Goal: Task Accomplishment & Management: Use online tool/utility

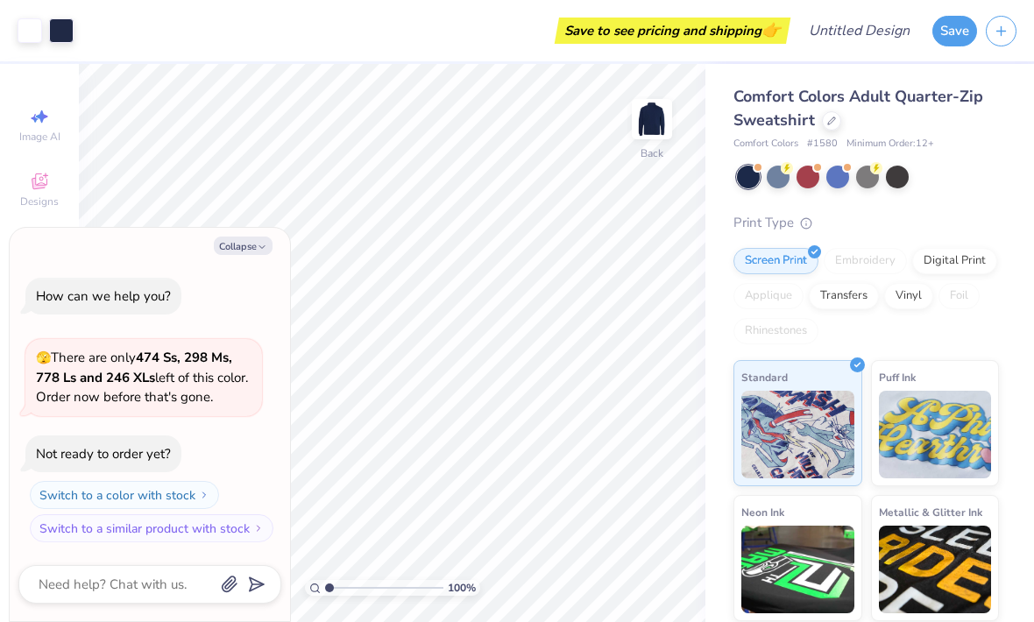
click at [259, 244] on icon "button" at bounding box center [262, 247] width 11 height 11
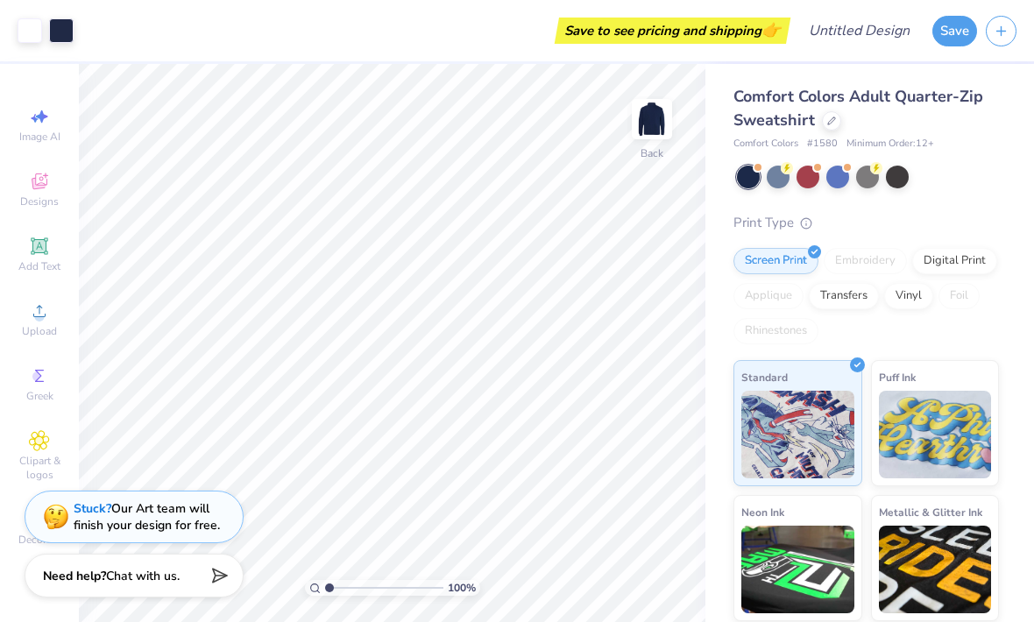
click at [810, 186] on div at bounding box center [808, 177] width 23 height 23
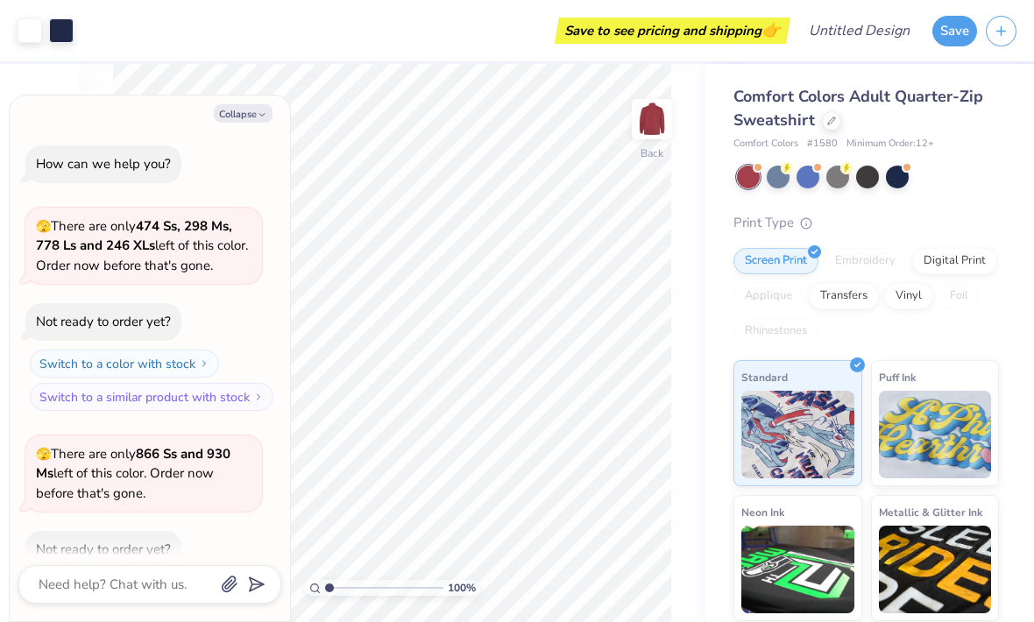
scroll to position [92, 0]
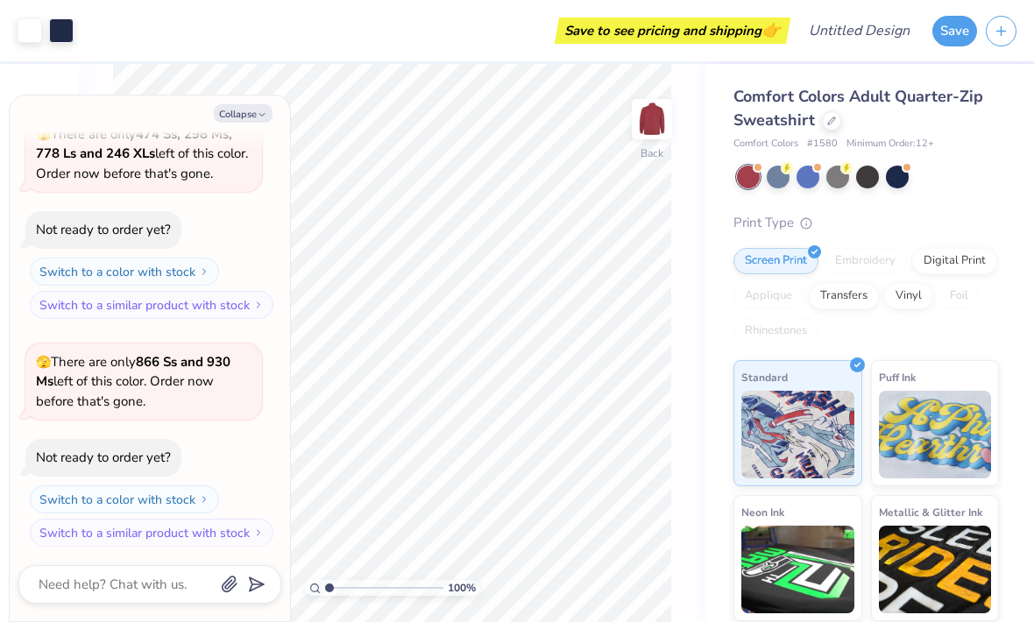
click at [255, 111] on button "Collapse" at bounding box center [243, 113] width 59 height 18
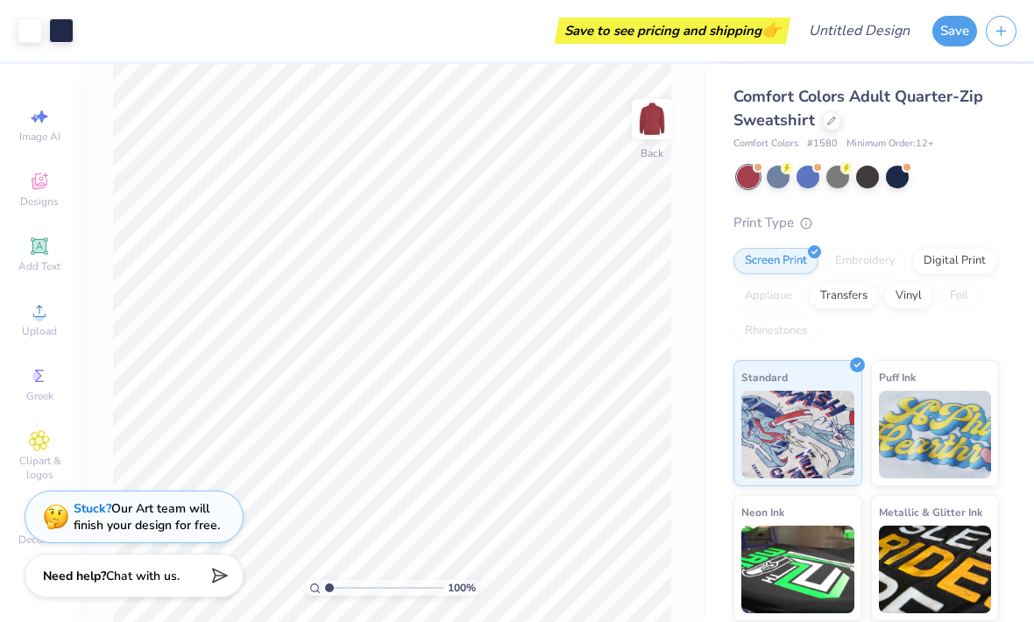
click at [789, 176] on div at bounding box center [778, 177] width 23 height 23
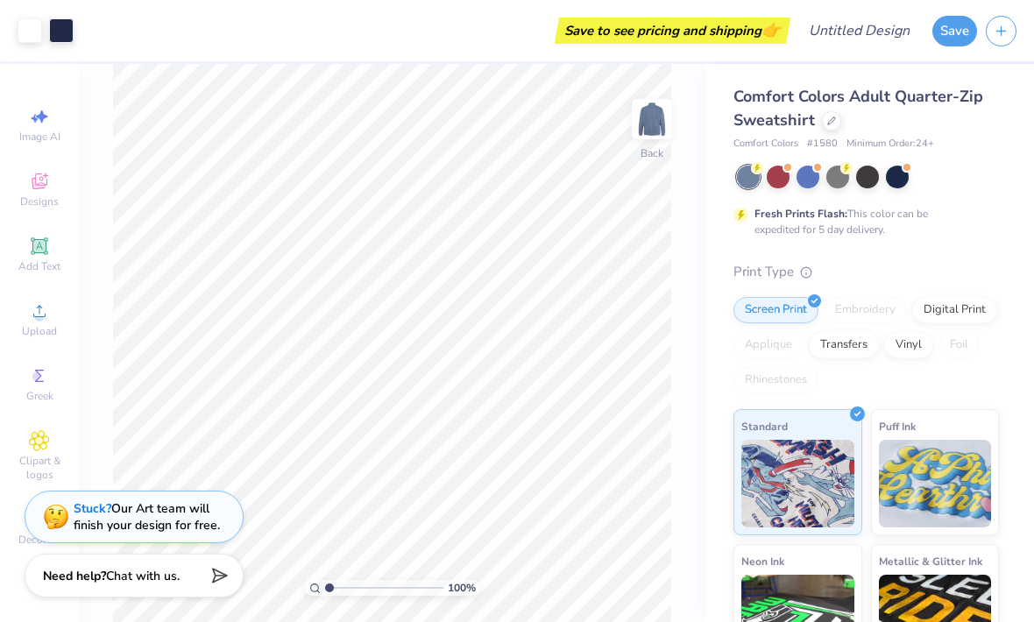
click at [909, 174] on div at bounding box center [897, 177] width 23 height 23
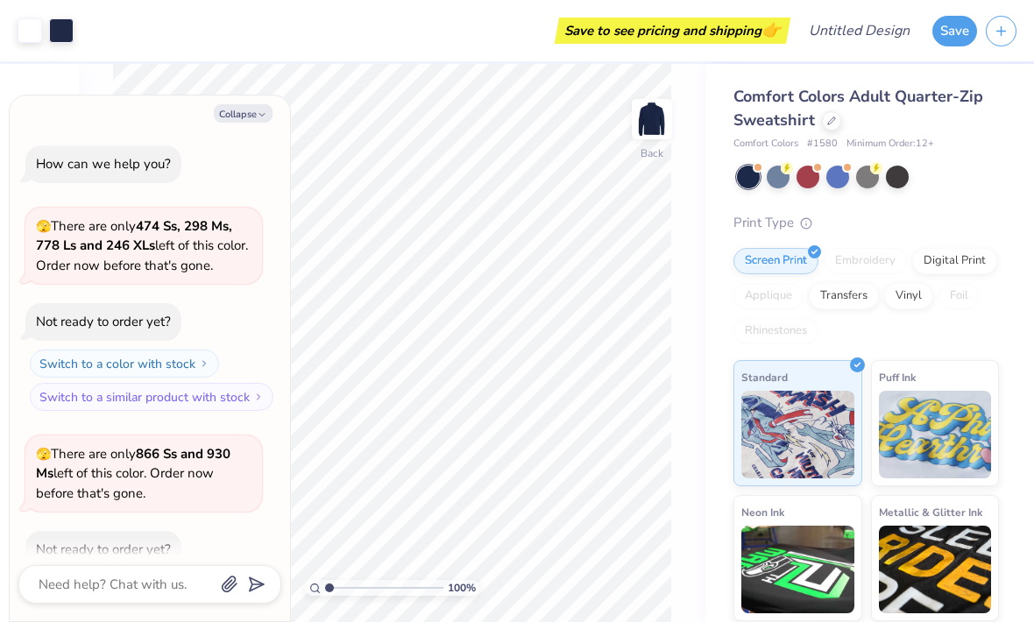
scroll to position [318, 0]
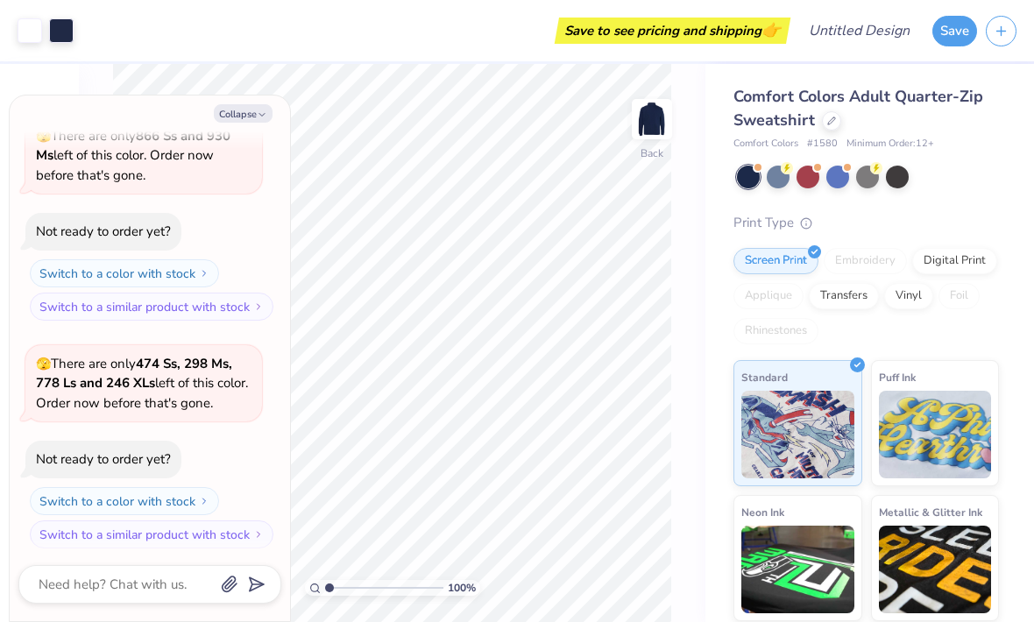
click at [256, 117] on button "Collapse" at bounding box center [243, 113] width 59 height 18
type textarea "x"
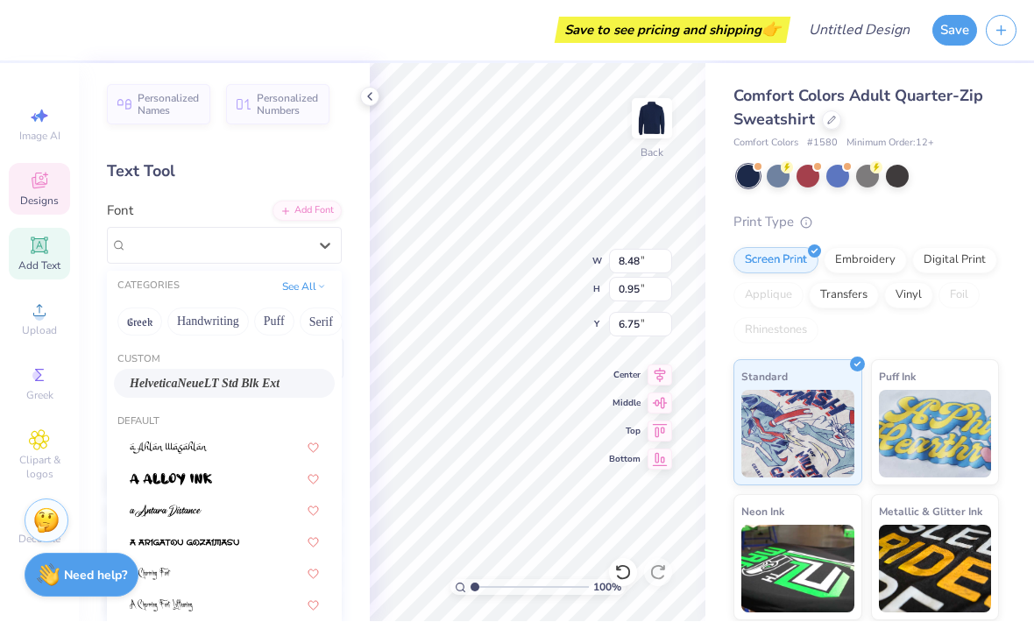
click at [47, 267] on span "Add Text" at bounding box center [39, 266] width 42 height 14
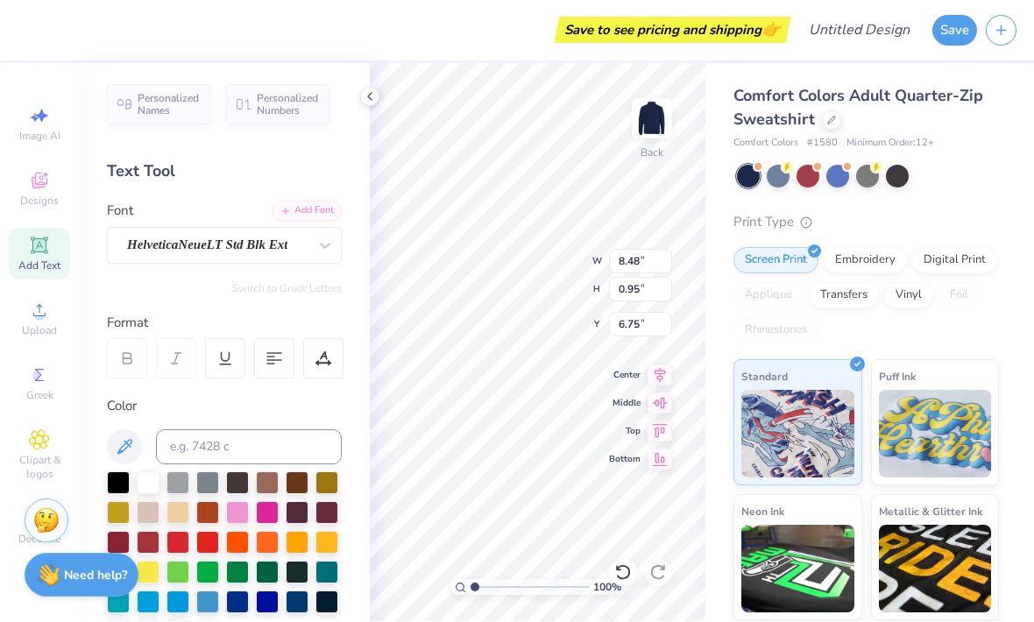
type input "6.37"
type input "1.84"
type input "8.04"
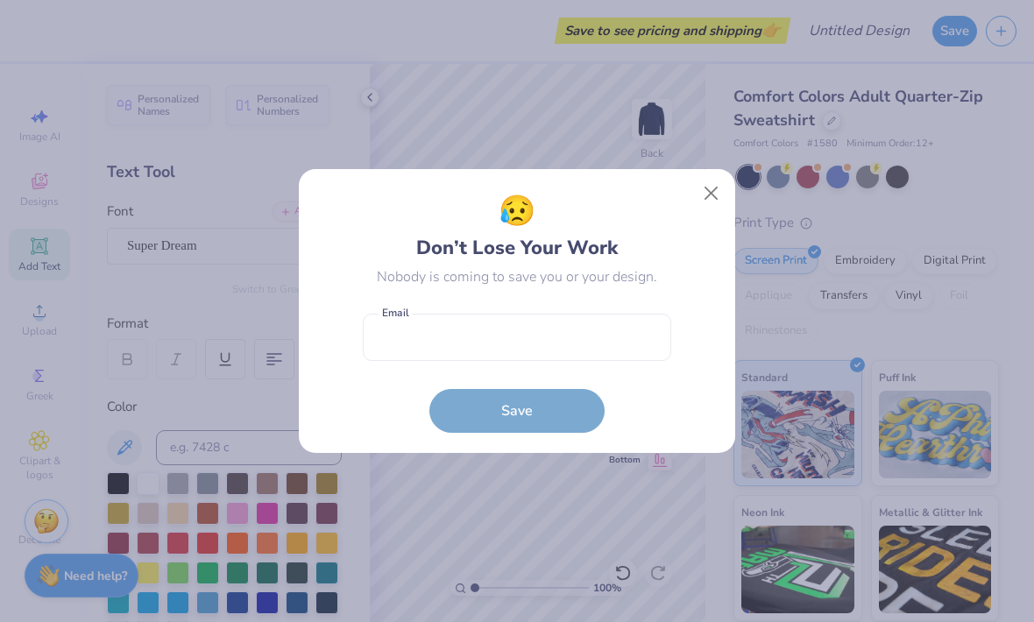
click at [716, 200] on button "Close" at bounding box center [711, 193] width 33 height 33
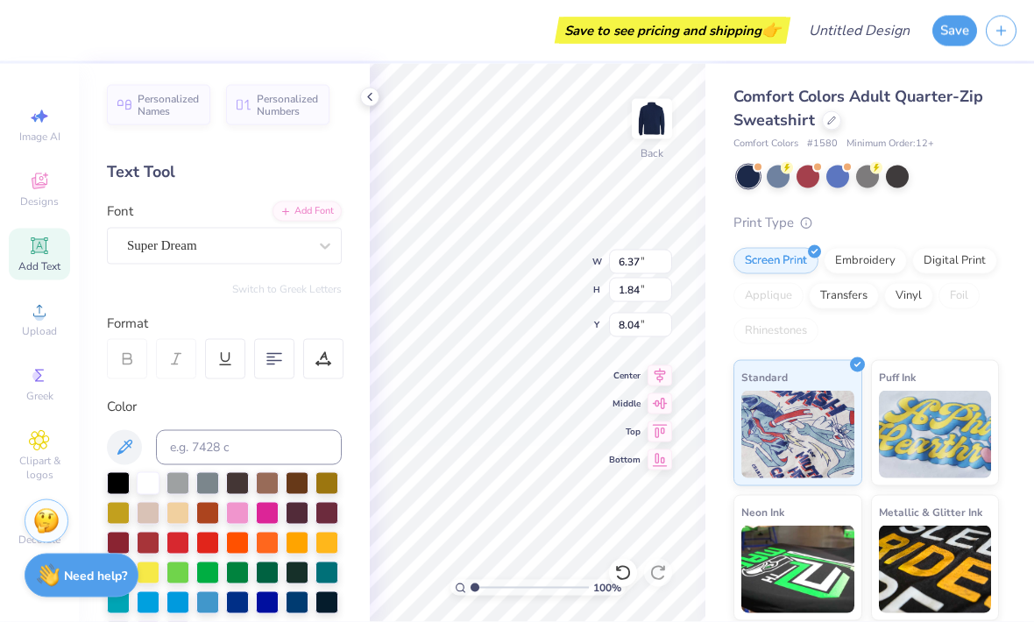
scroll to position [0, 1]
type textarea "TET"
type input "12.99"
type textarea "T"
click at [366, 99] on icon at bounding box center [370, 97] width 14 height 14
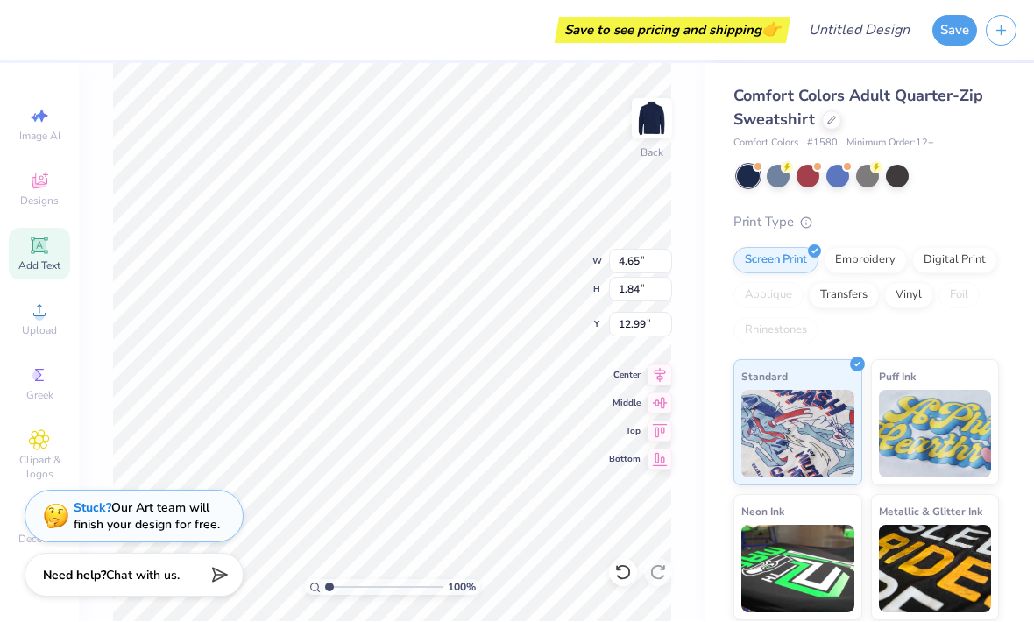
type input "1.60"
type input "13.00"
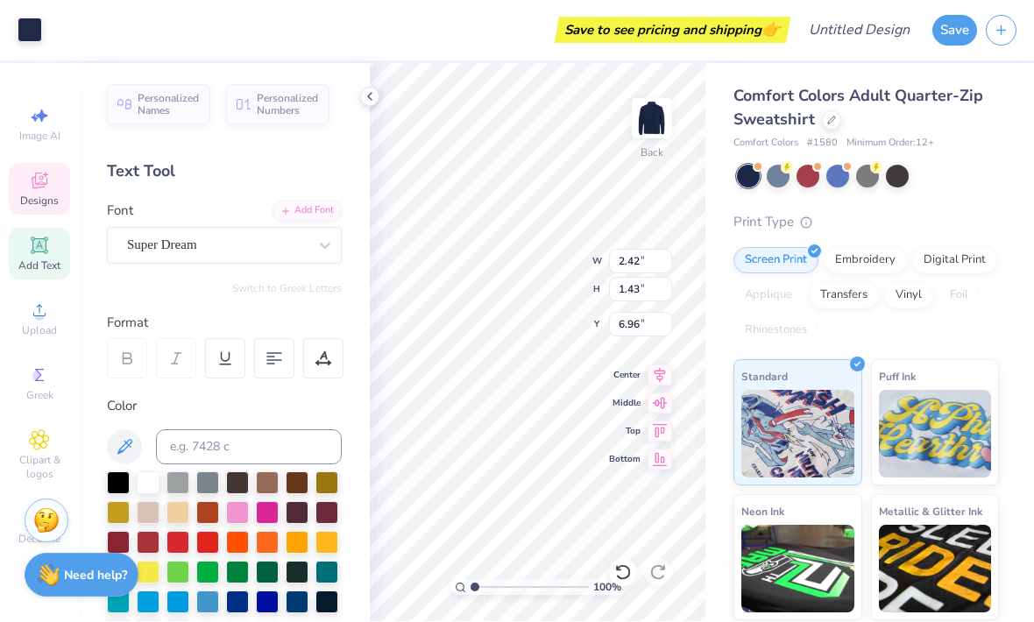
click at [633, 573] on div at bounding box center [623, 573] width 28 height 28
click at [626, 559] on div at bounding box center [623, 573] width 28 height 28
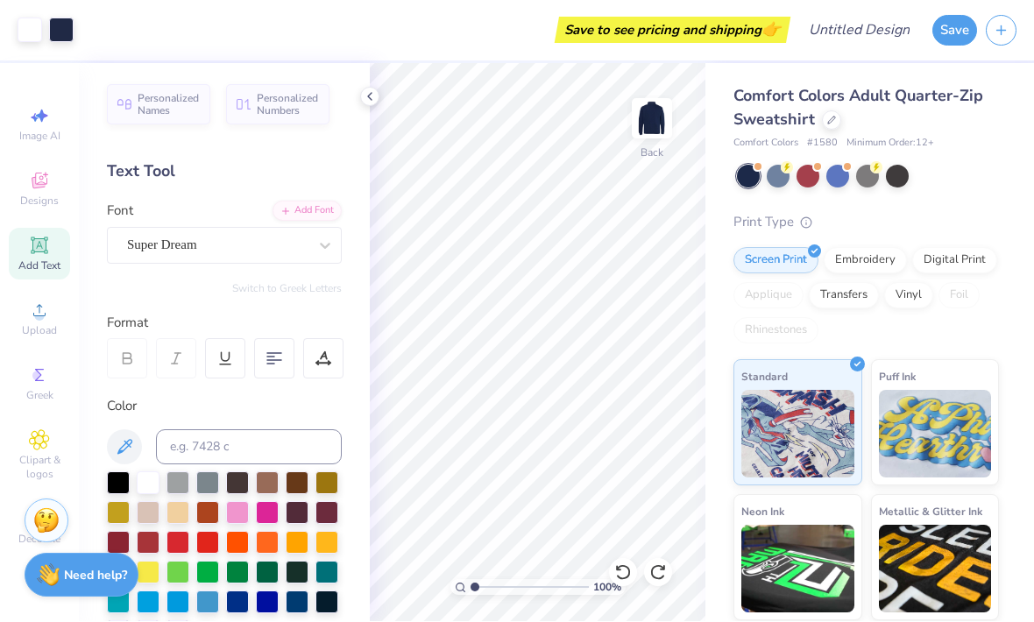
click at [47, 511] on img at bounding box center [46, 521] width 26 height 26
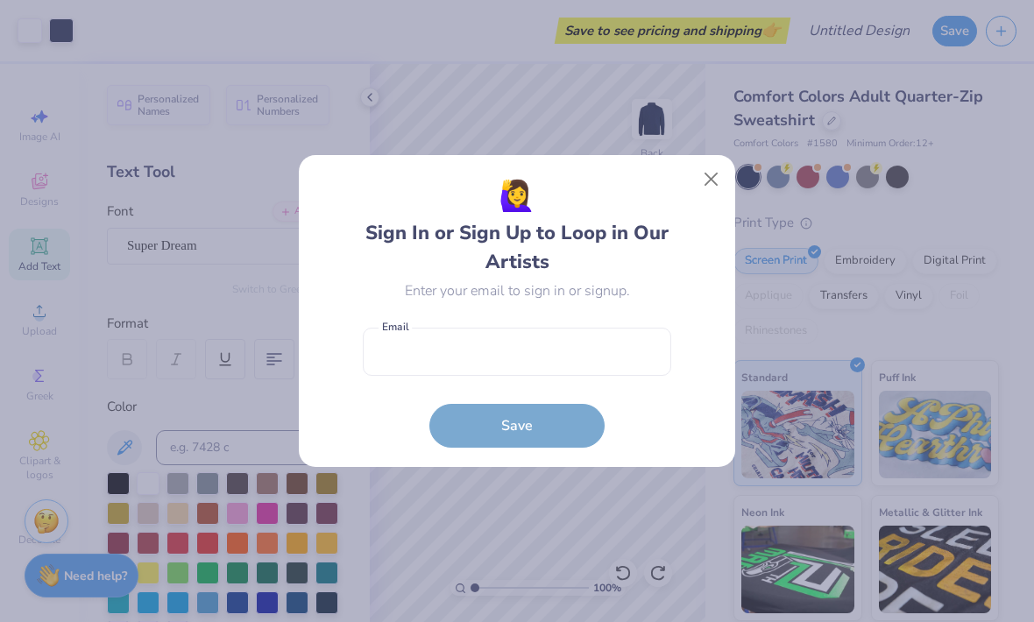
click at [698, 197] on div "🙋‍♀️ Sign In or Sign Up to Loop in Our Artists Enter your email to sign in or s…" at bounding box center [517, 310] width 397 height 273
click at [727, 172] on button "Close" at bounding box center [711, 179] width 33 height 33
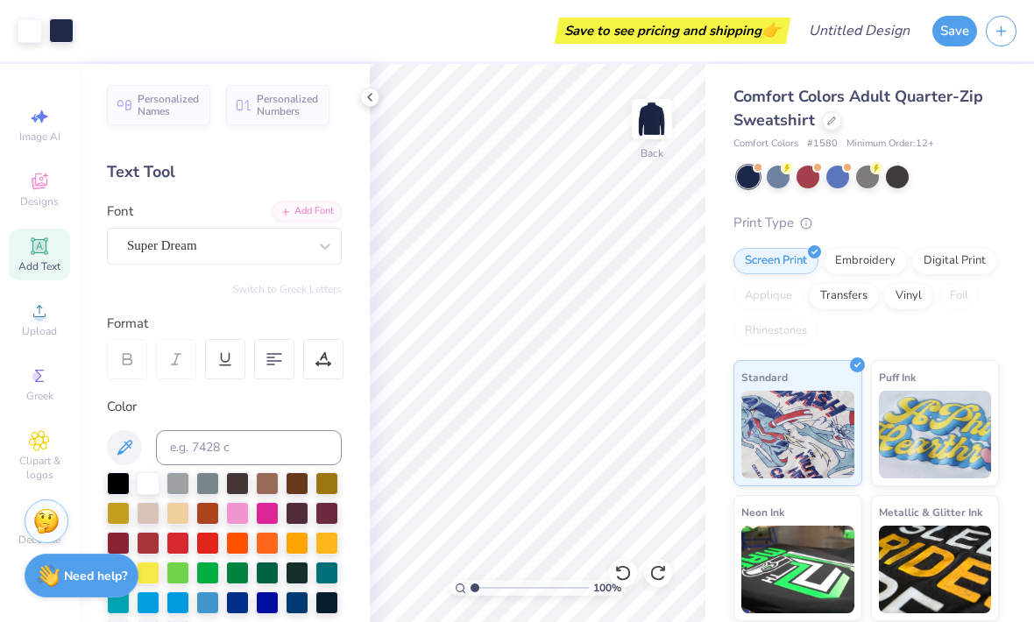
click at [38, 481] on span "Clipart & logos" at bounding box center [39, 468] width 61 height 28
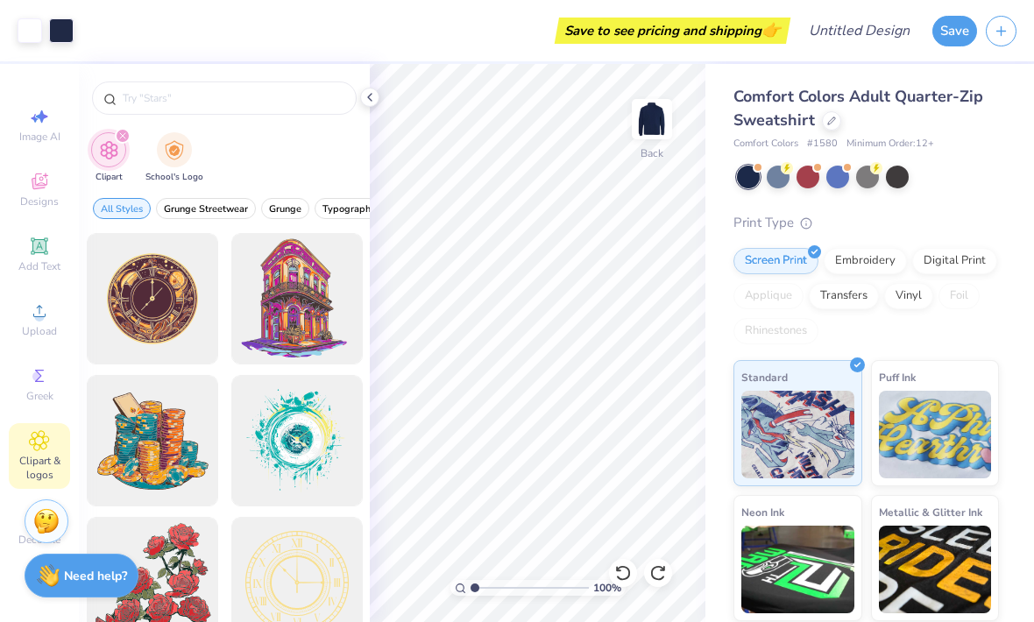
click at [49, 514] on img at bounding box center [46, 521] width 26 height 26
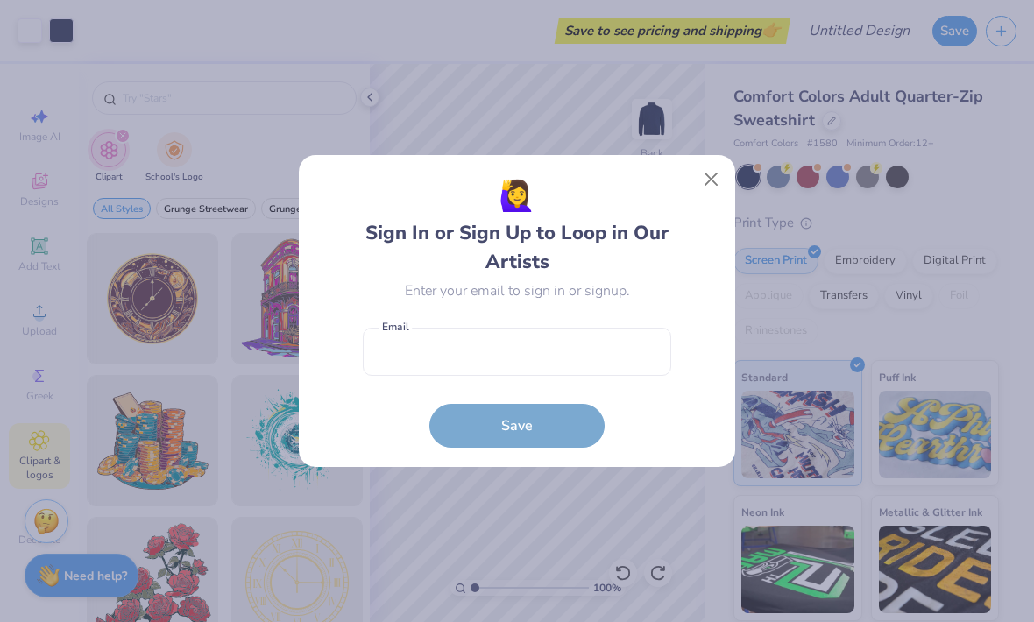
click at [726, 172] on button "Close" at bounding box center [711, 179] width 33 height 33
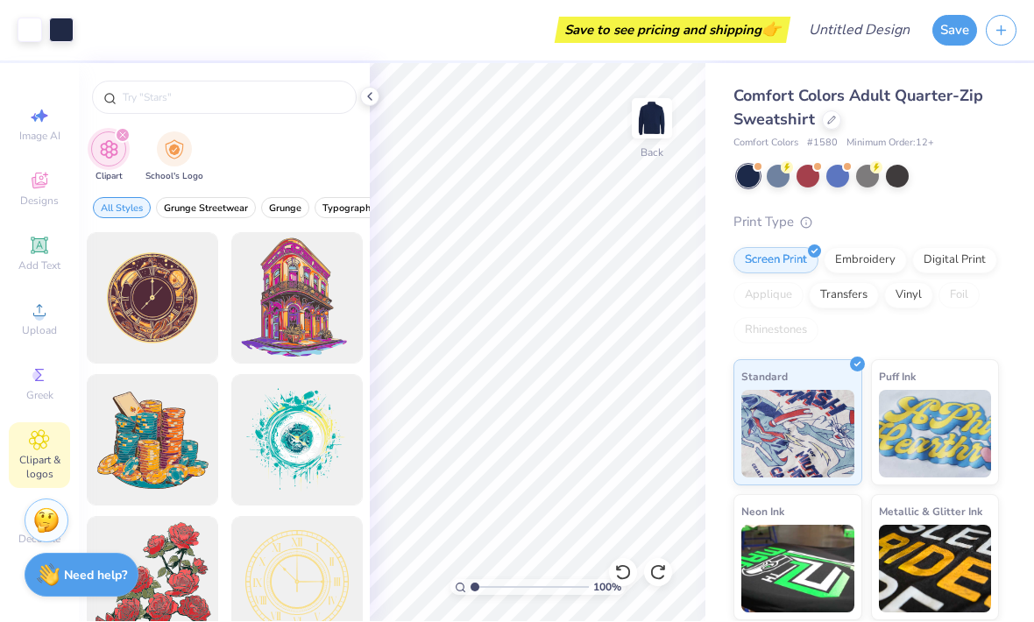
click at [179, 155] on img "filter for School's Logo" at bounding box center [174, 150] width 19 height 20
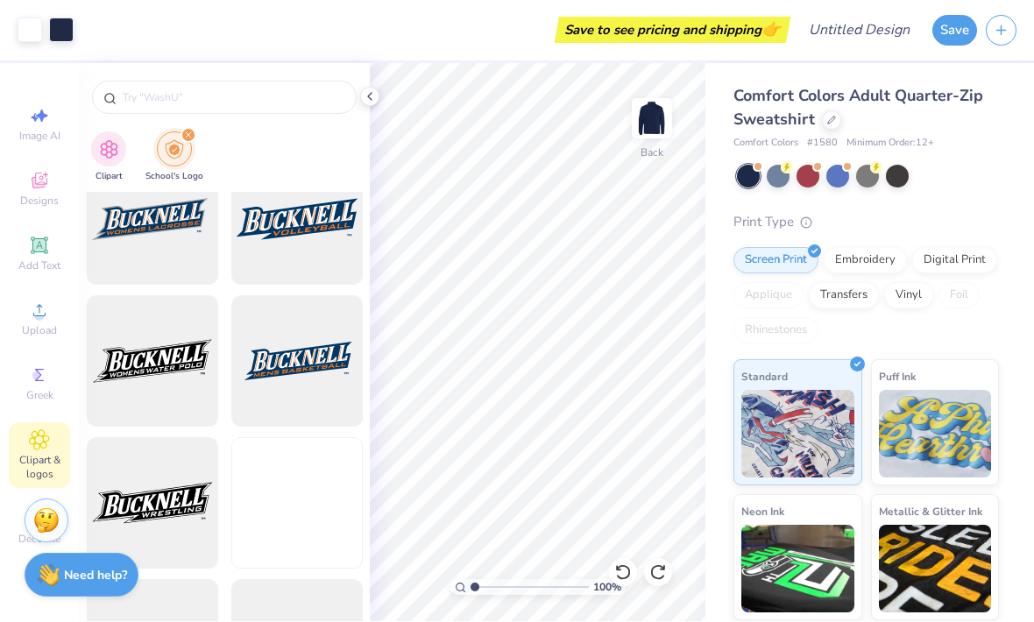
scroll to position [898, 0]
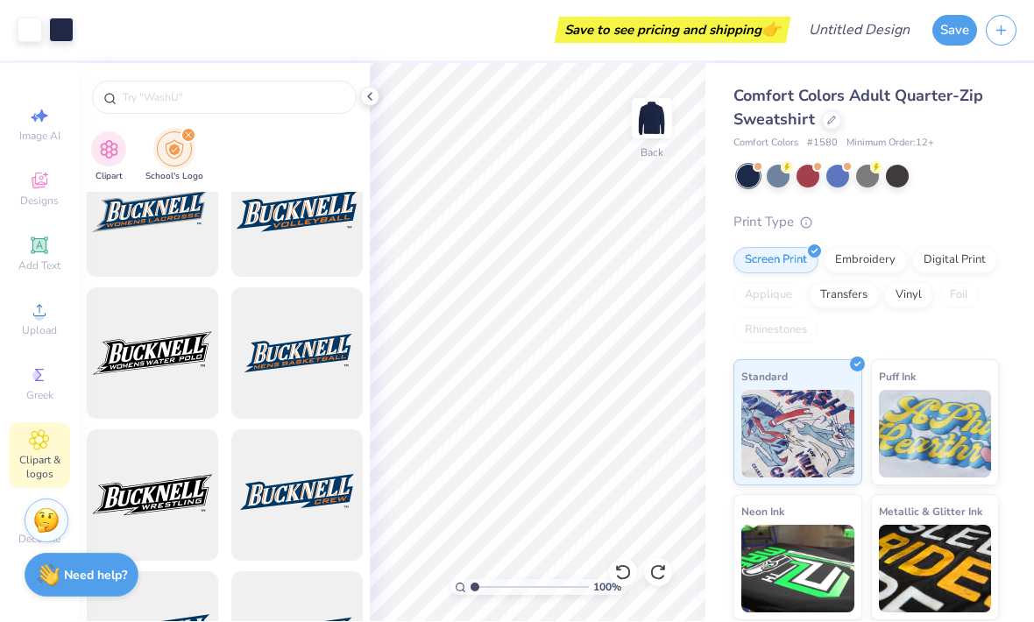
click at [159, 96] on input "text" at bounding box center [233, 98] width 224 height 18
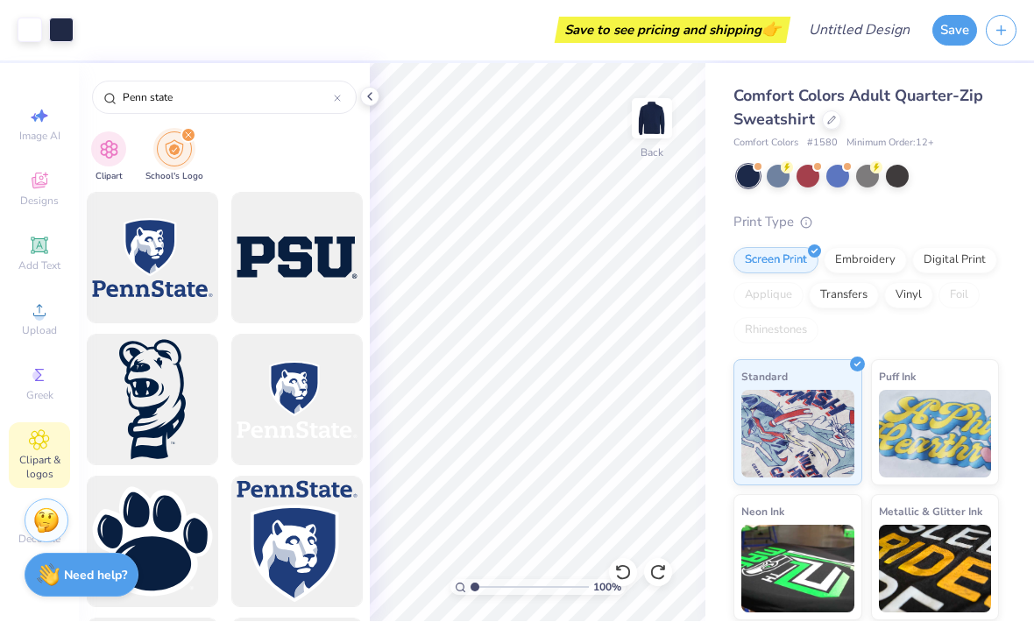
scroll to position [0, 0]
type input "Penn state"
click at [190, 520] on div at bounding box center [152, 542] width 131 height 131
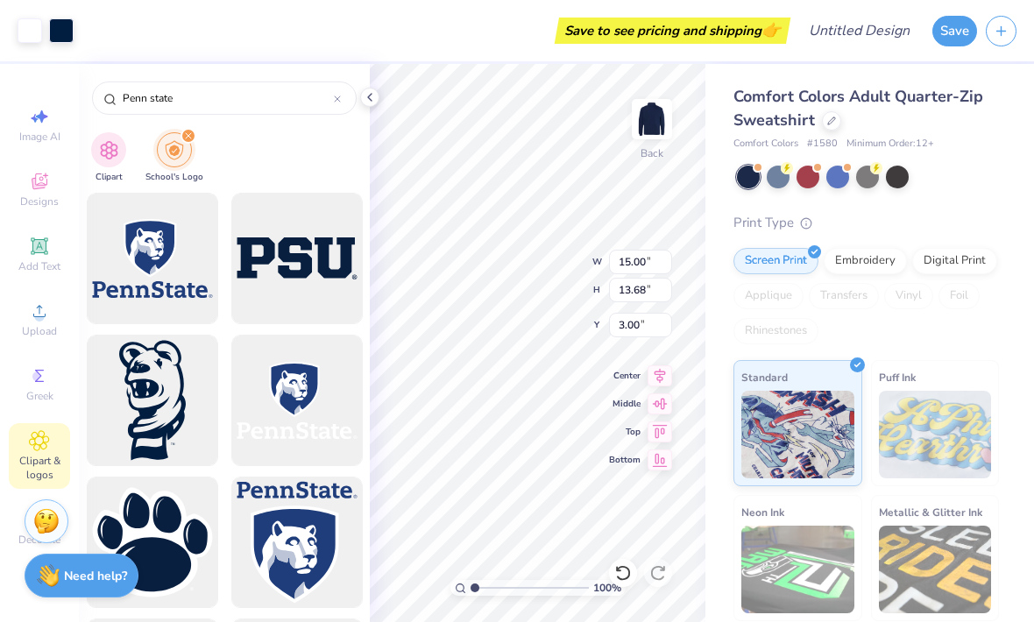
type input "3.38"
type input "3.08"
type input "10.72"
type input "4.83"
type input "4.41"
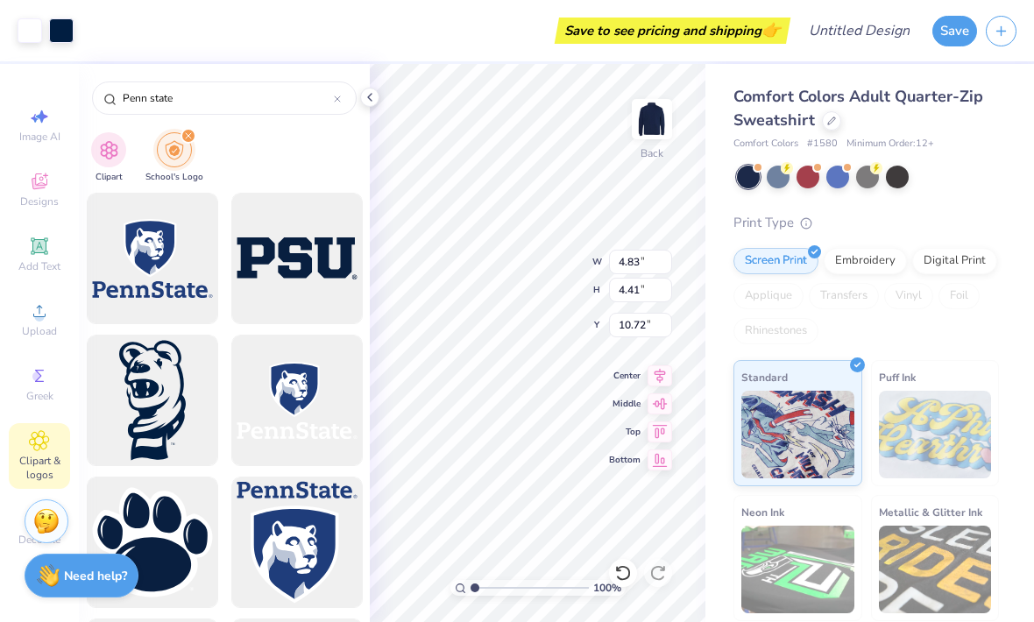
type input "2.33"
type input "2.12"
type input "3.44"
type input "1.12"
type input "3.09"
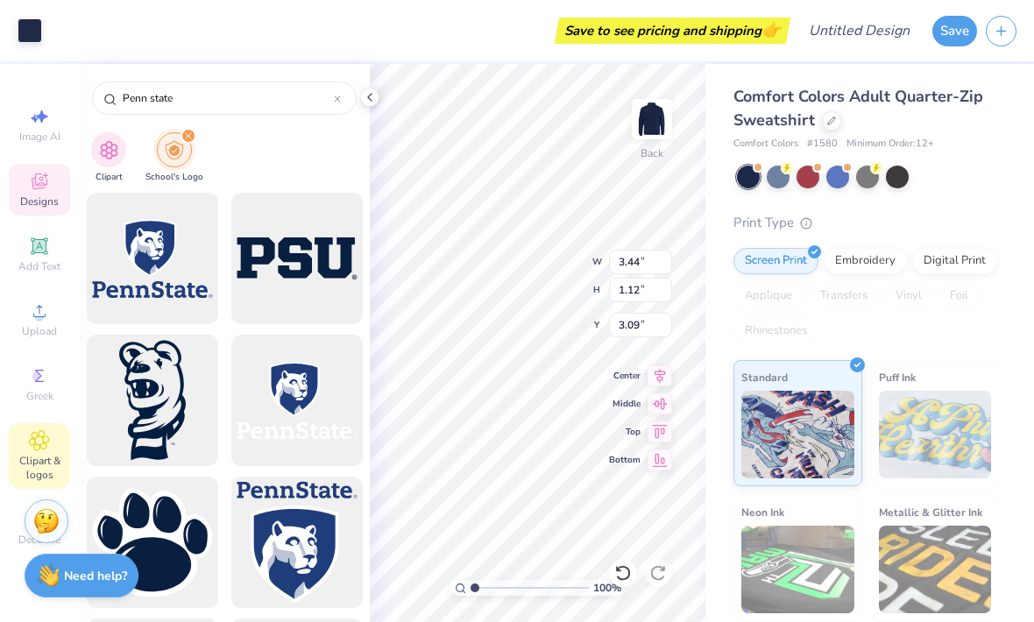
click at [41, 517] on img at bounding box center [46, 521] width 26 height 26
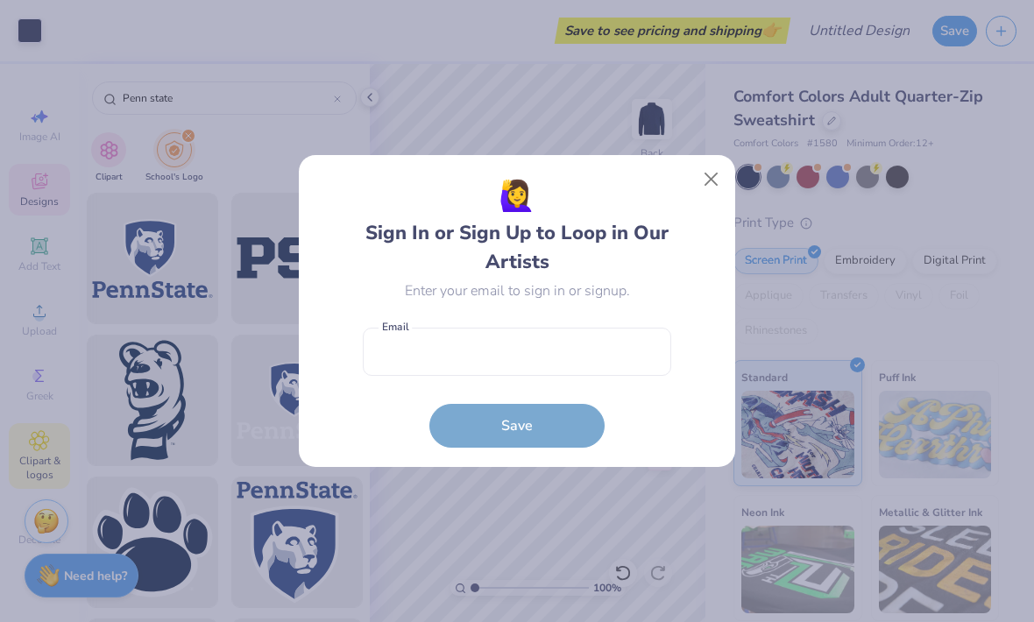
click at [715, 187] on button "Close" at bounding box center [711, 179] width 33 height 33
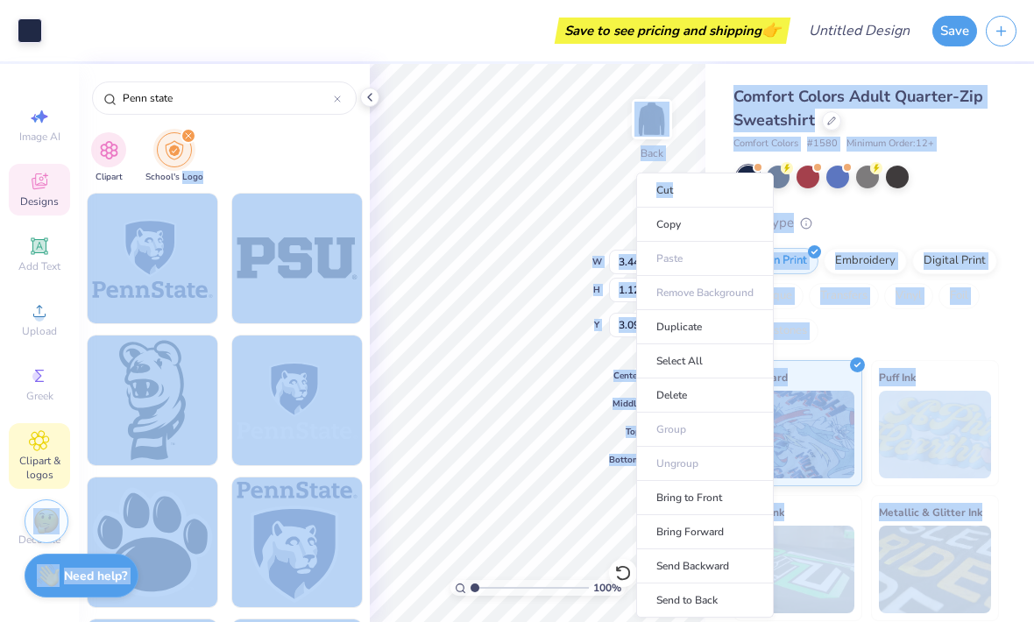
click at [494, 28] on div "Save to see pricing and shipping 👉" at bounding box center [418, 30] width 735 height 61
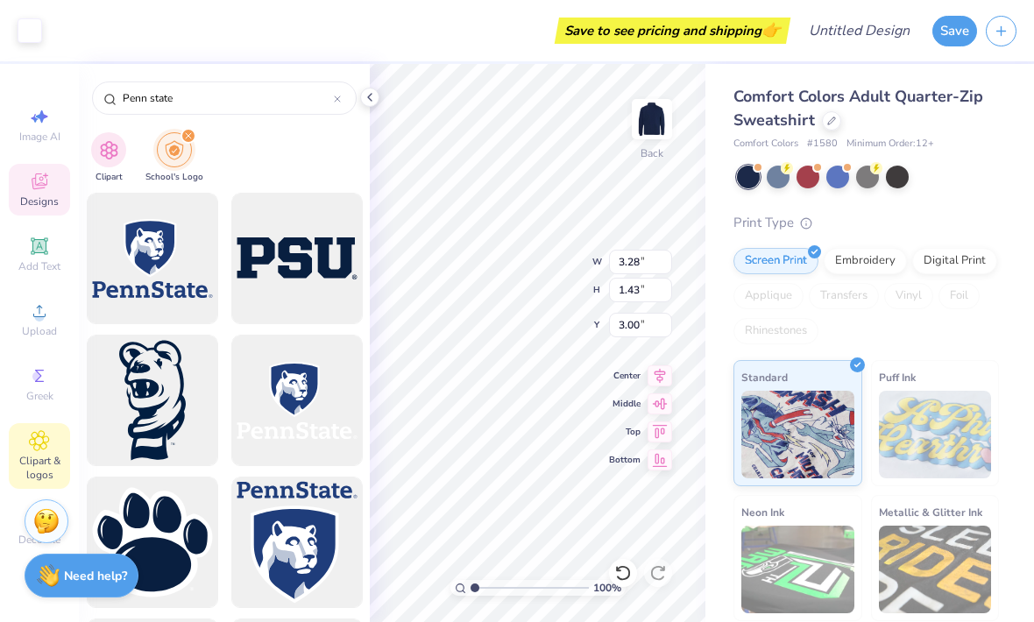
type input "3.28"
type input "1.43"
type input "3.00"
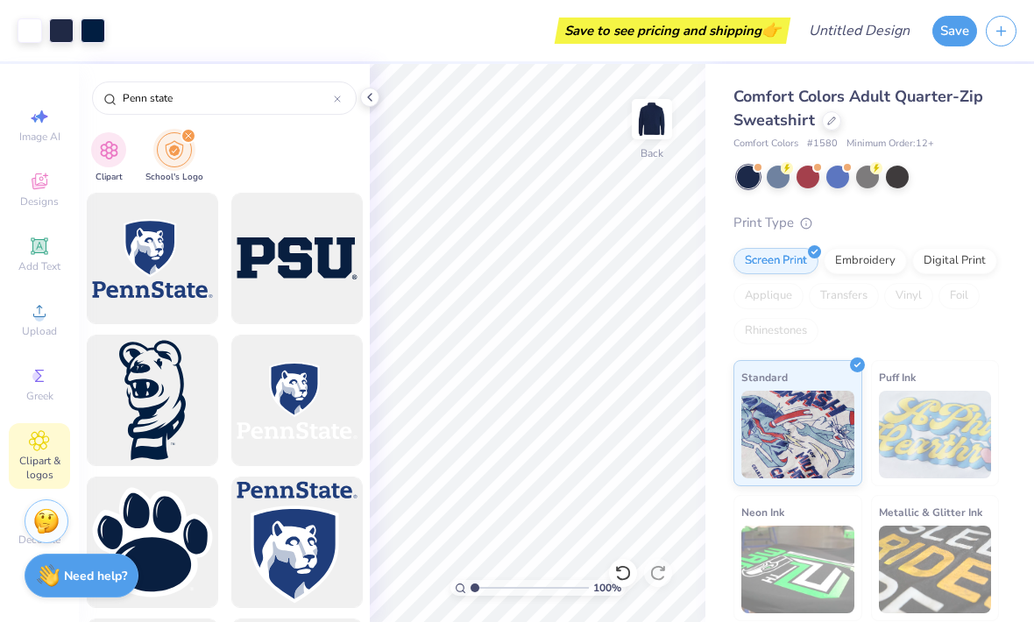
click at [20, 320] on div "Upload" at bounding box center [39, 320] width 61 height 52
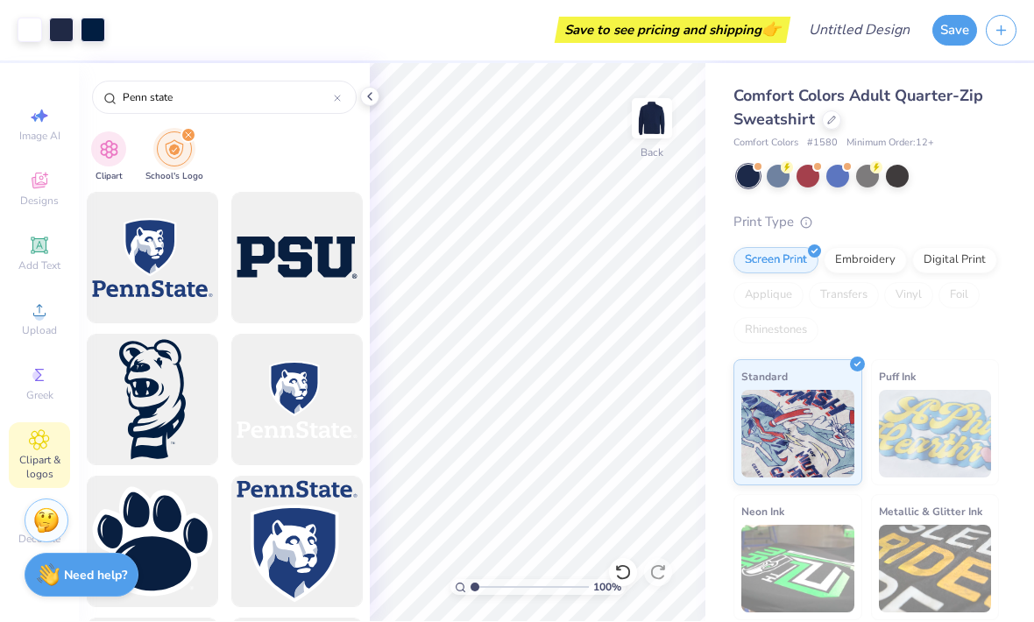
click at [32, 183] on icon at bounding box center [39, 181] width 21 height 21
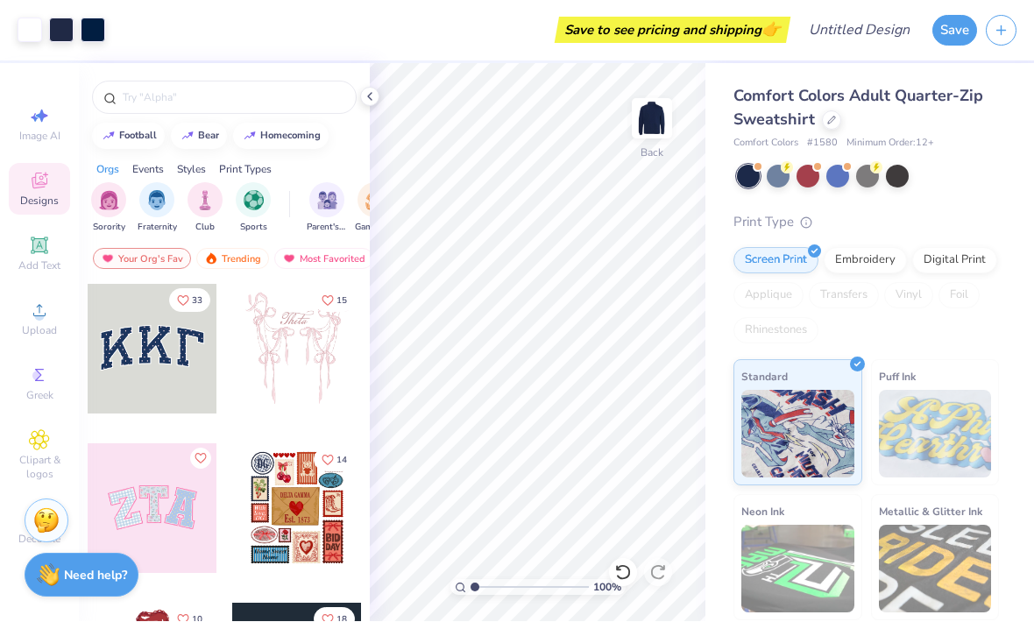
click at [199, 208] on img "filter for Club" at bounding box center [204, 201] width 19 height 20
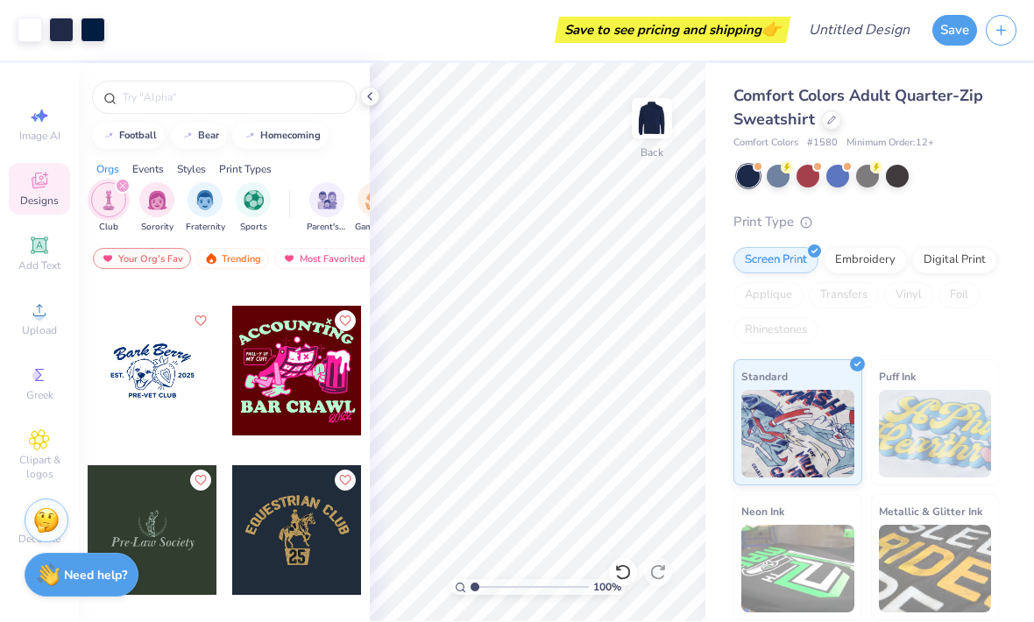
scroll to position [457, 0]
click at [139, 85] on div at bounding box center [224, 98] width 265 height 33
click at [145, 107] on input "text" at bounding box center [233, 98] width 224 height 18
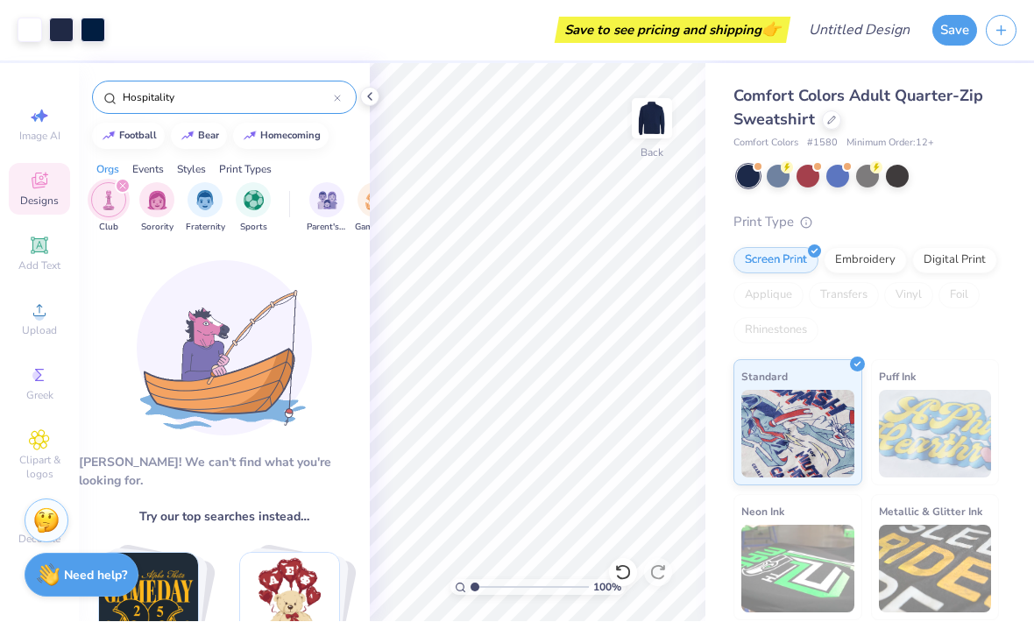
type input "Hospitality"
click at [191, 50] on div "Save to see pricing and shipping 👉" at bounding box center [450, 30] width 672 height 61
click at [207, 96] on input "Hospitality" at bounding box center [227, 98] width 213 height 18
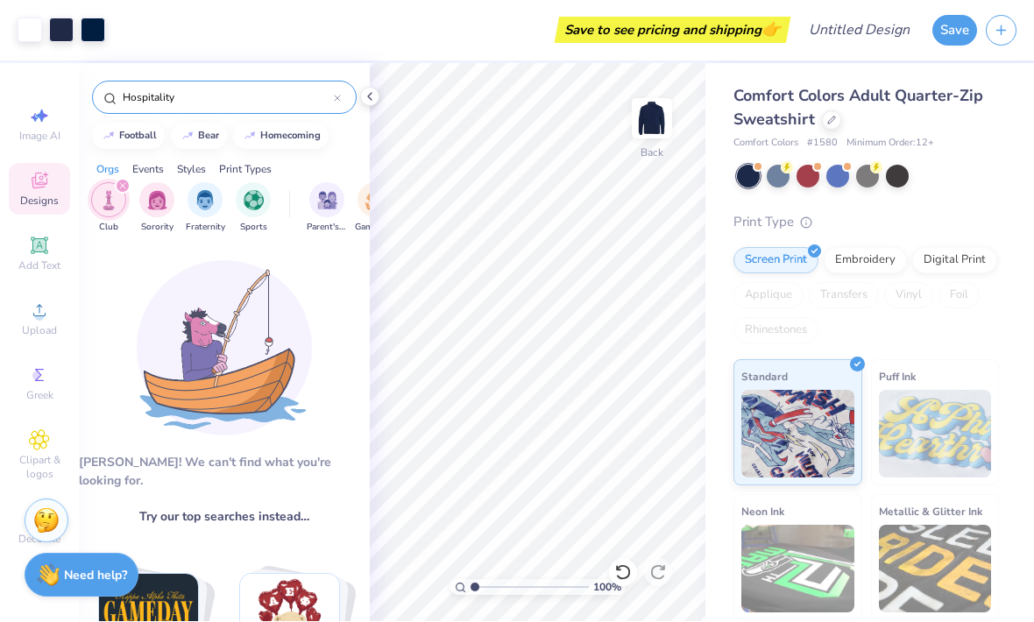
click at [177, 95] on input "Hospitality" at bounding box center [227, 98] width 213 height 18
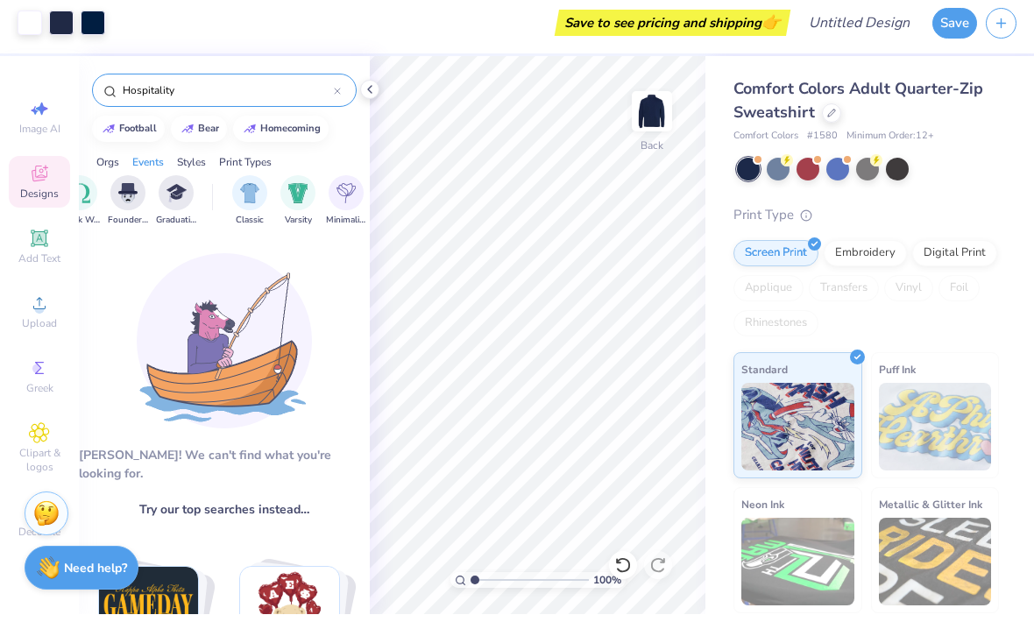
scroll to position [0, 782]
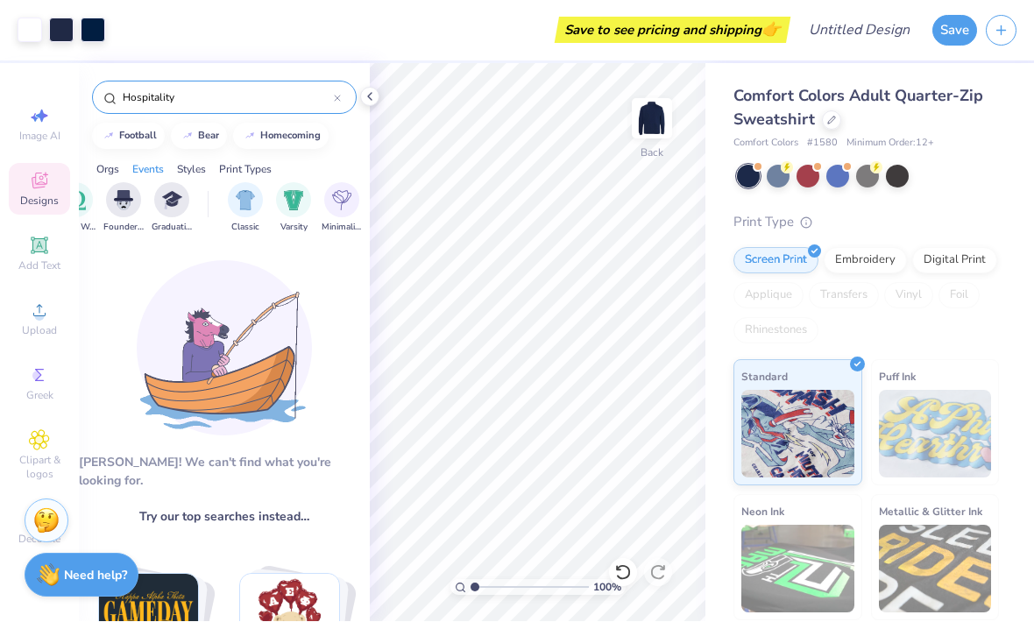
click at [27, 136] on span "Image AI" at bounding box center [39, 137] width 41 height 14
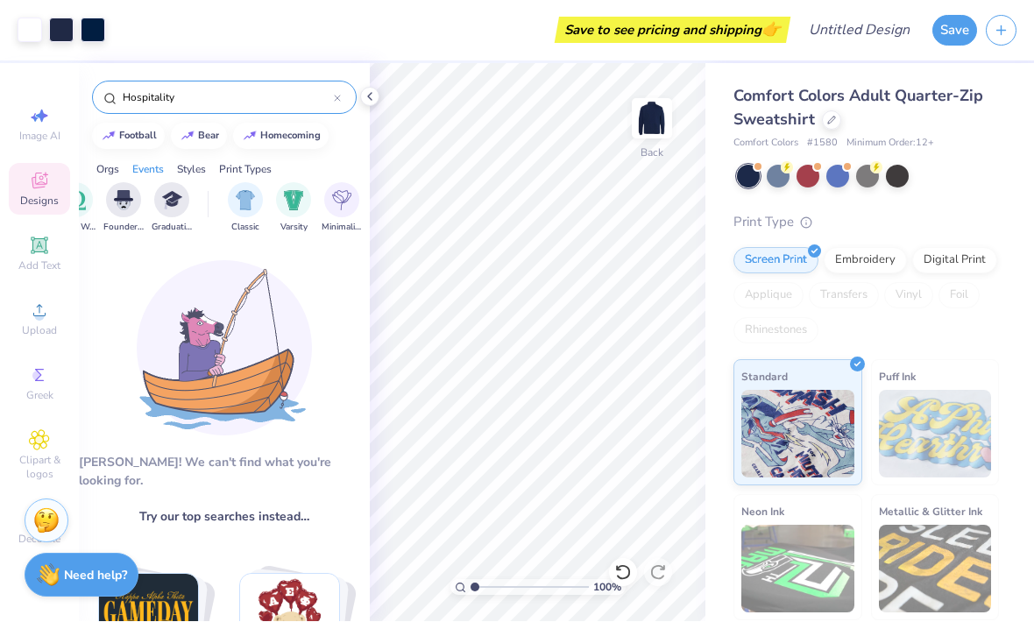
select select "4"
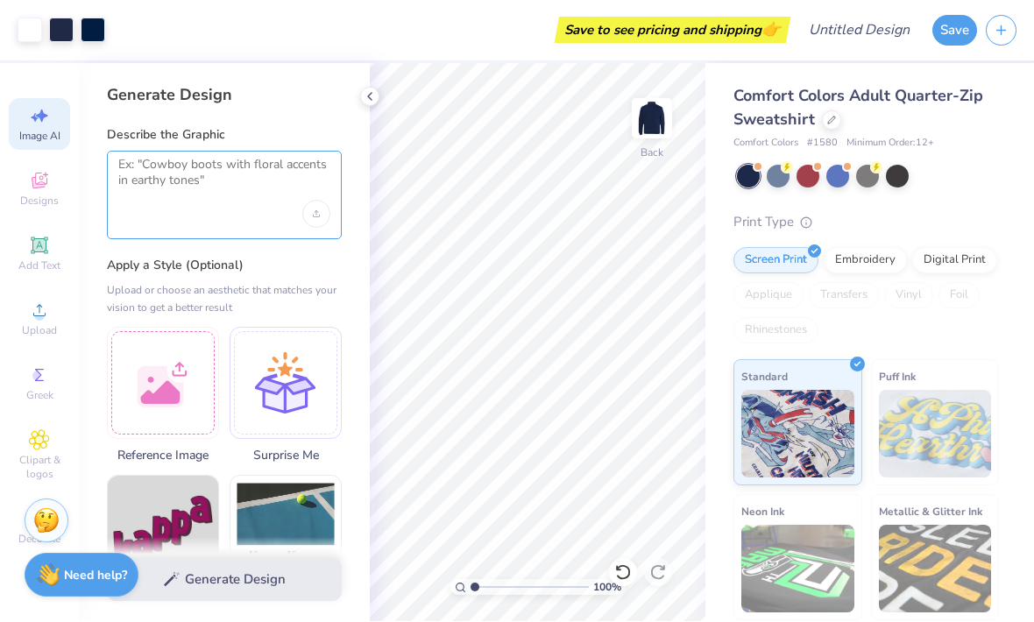
click at [142, 198] on textarea at bounding box center [224, 180] width 212 height 44
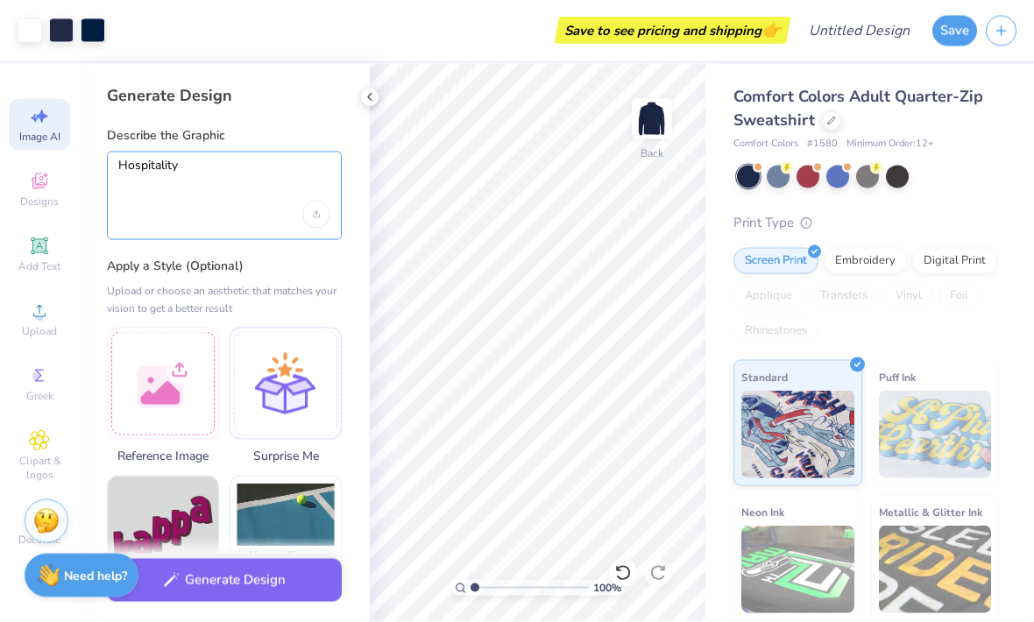
type textarea "Hospitality"
click at [220, 589] on button "Generate Design" at bounding box center [224, 580] width 235 height 43
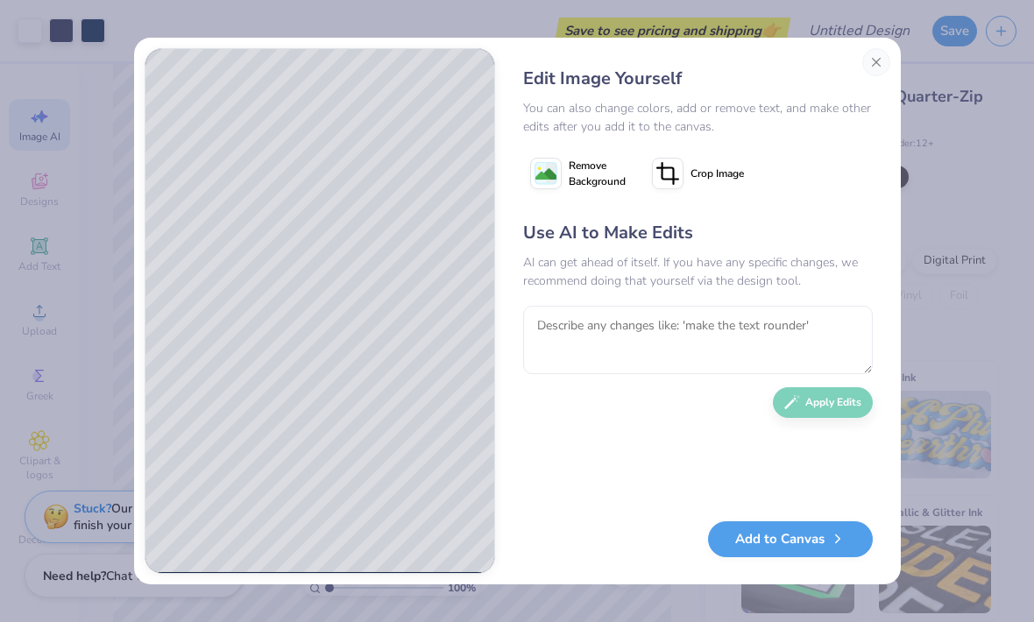
click at [879, 70] on button "Close" at bounding box center [876, 62] width 28 height 28
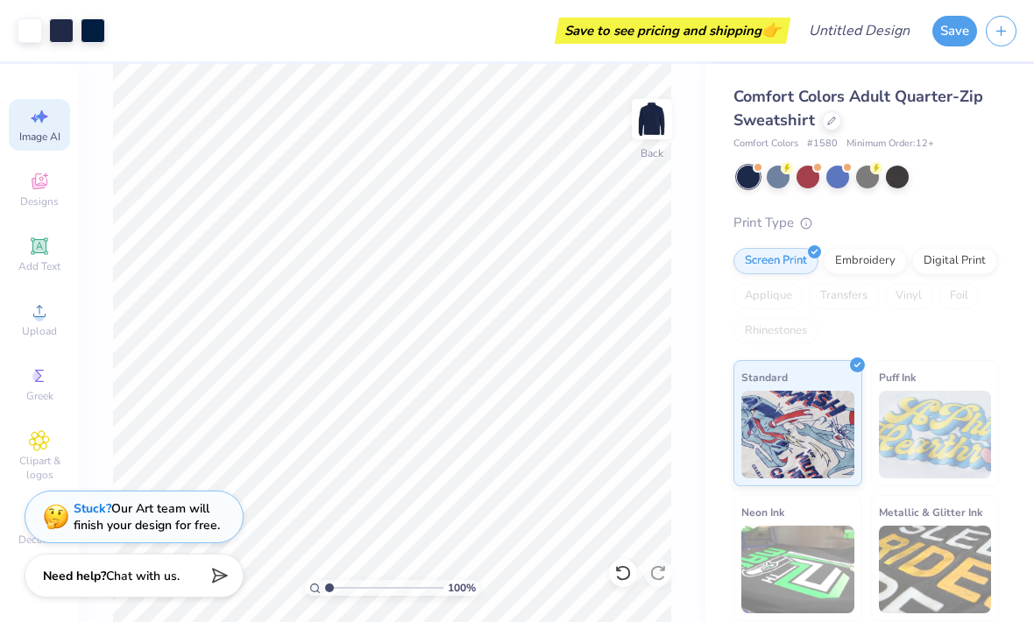
click at [864, 269] on div "Embroidery" at bounding box center [865, 261] width 83 height 26
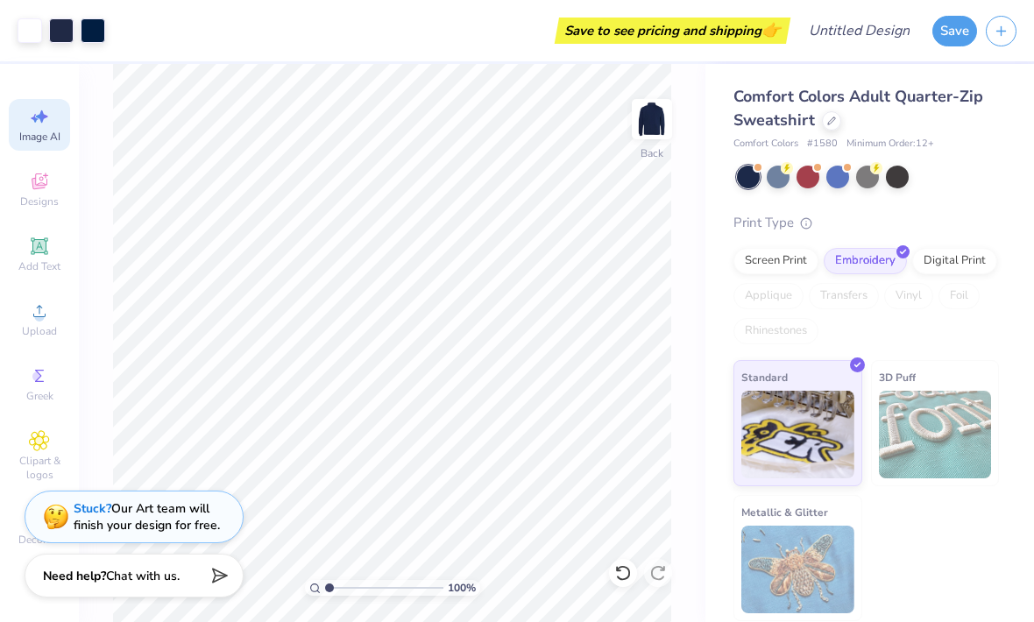
click at [973, 257] on div "Digital Print" at bounding box center [954, 261] width 85 height 26
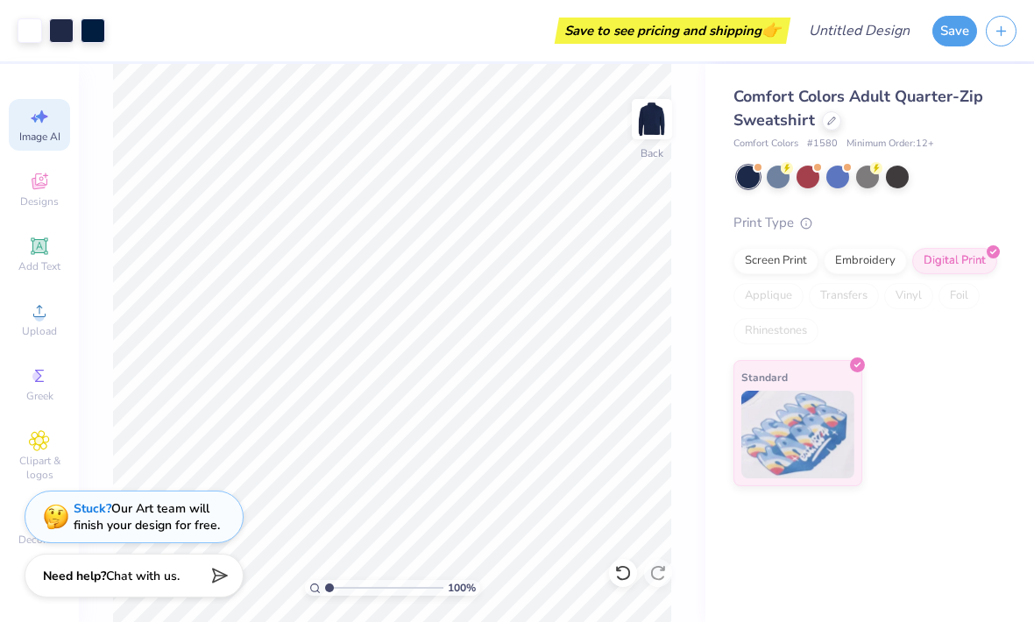
click at [790, 272] on div "Screen Print Embroidery Digital Print Applique Transfers Vinyl Foil Rhinestones" at bounding box center [867, 296] width 266 height 96
click at [803, 254] on div "Screen Print" at bounding box center [776, 261] width 85 height 26
